Goal: Task Accomplishment & Management: Manage account settings

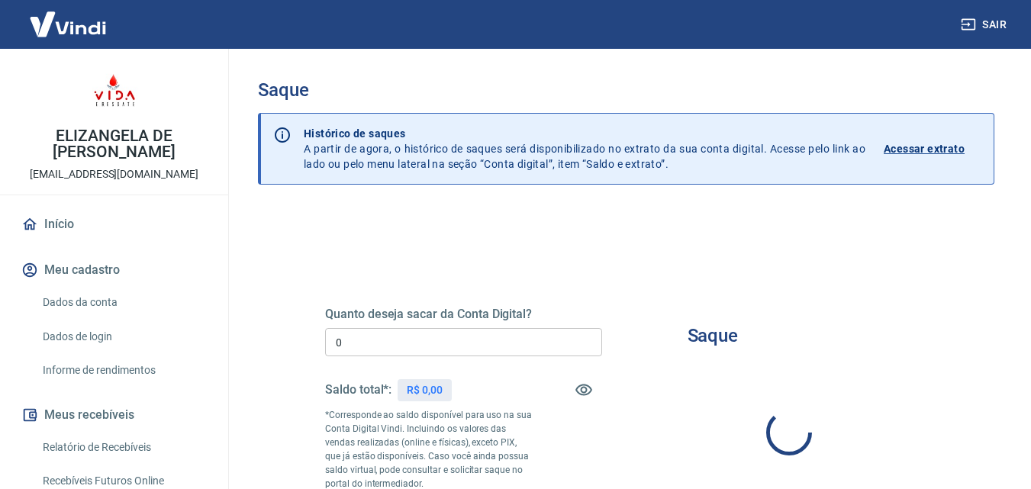
type input "R$ 0,00"
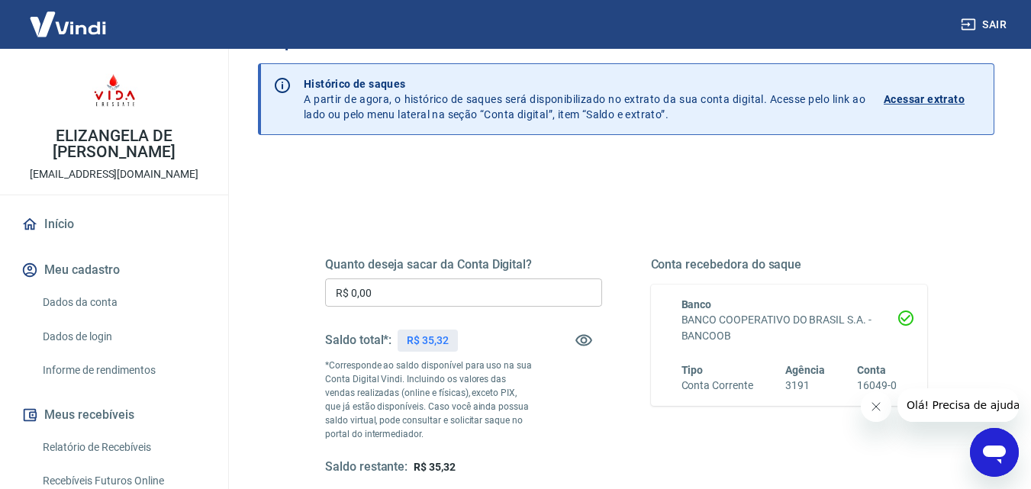
scroll to position [76, 0]
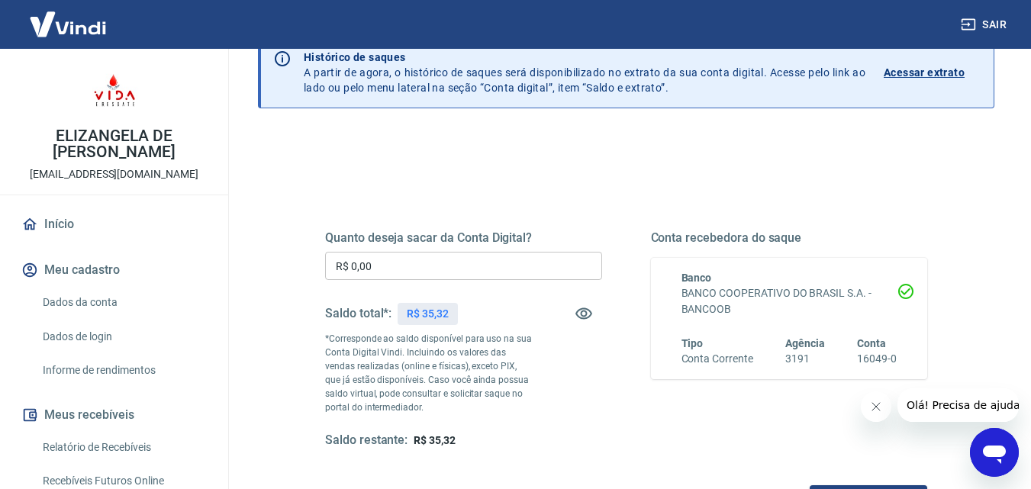
click at [64, 222] on link "Início" at bounding box center [114, 225] width 192 height 34
